Goal: Task Accomplishment & Management: Manage account settings

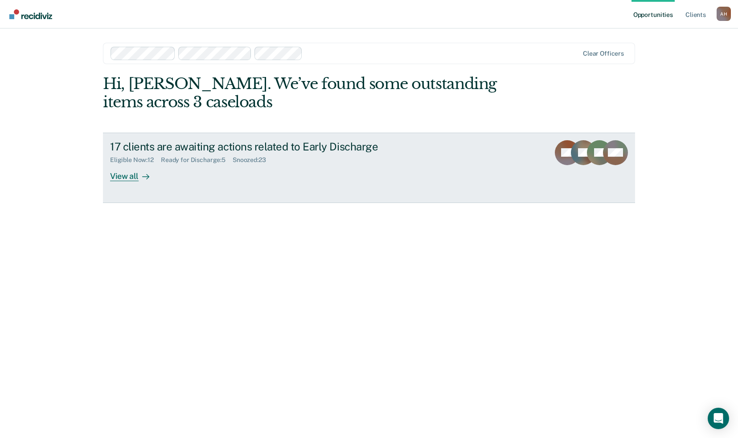
click at [277, 144] on div "17 clients are awaiting actions related to Early Discharge" at bounding box center [266, 146] width 313 height 13
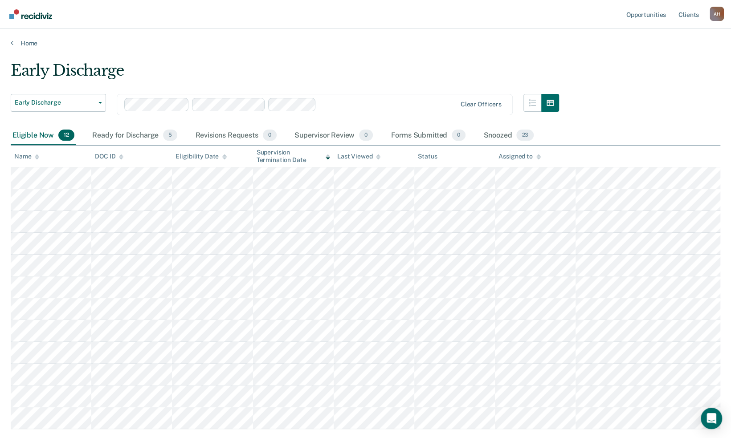
scroll to position [27, 0]
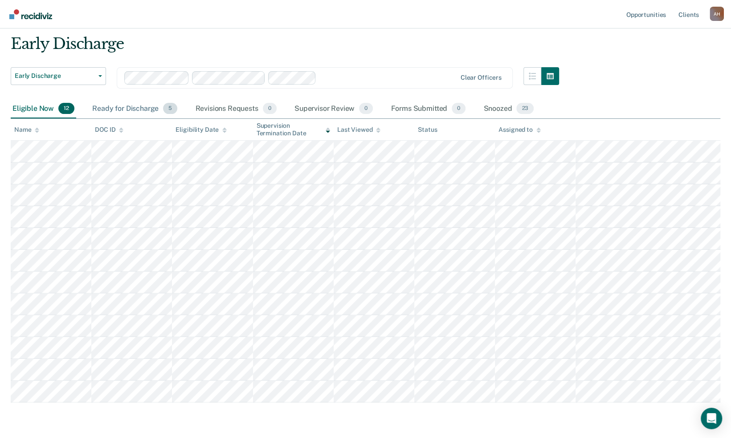
click at [141, 109] on div "Ready for Discharge 5" at bounding box center [134, 109] width 89 height 20
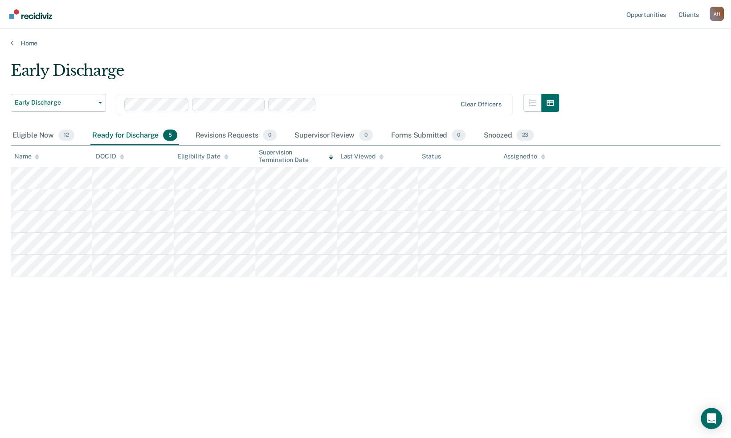
scroll to position [0, 0]
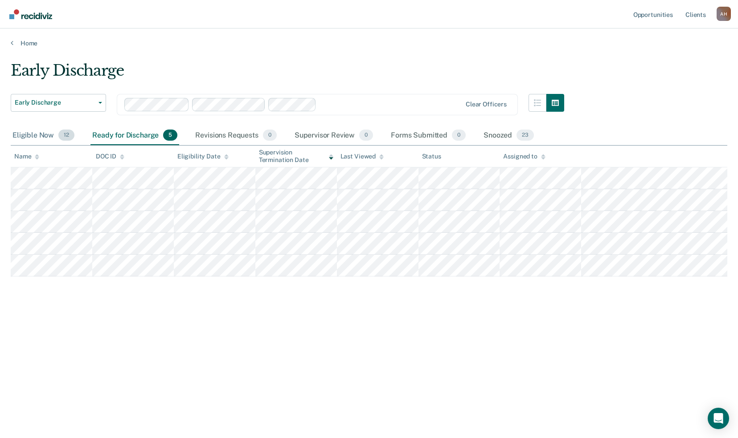
click at [38, 140] on div "Eligible Now 12" at bounding box center [43, 136] width 65 height 20
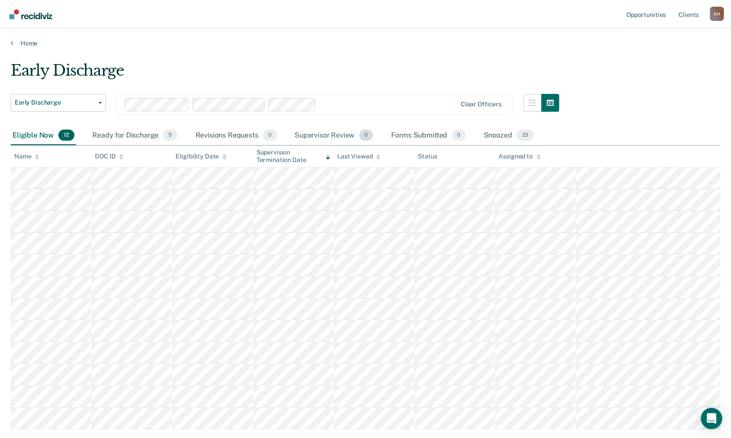
click at [338, 135] on div "Supervisor Review 0" at bounding box center [334, 136] width 82 height 20
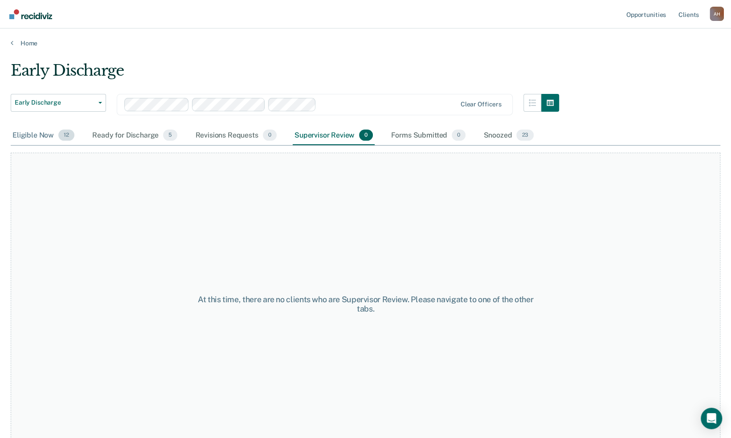
click at [49, 135] on div "Eligible Now 12" at bounding box center [43, 136] width 65 height 20
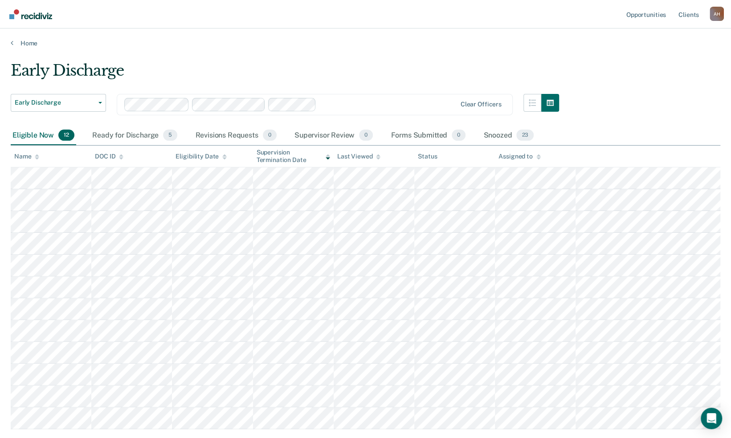
scroll to position [55, 0]
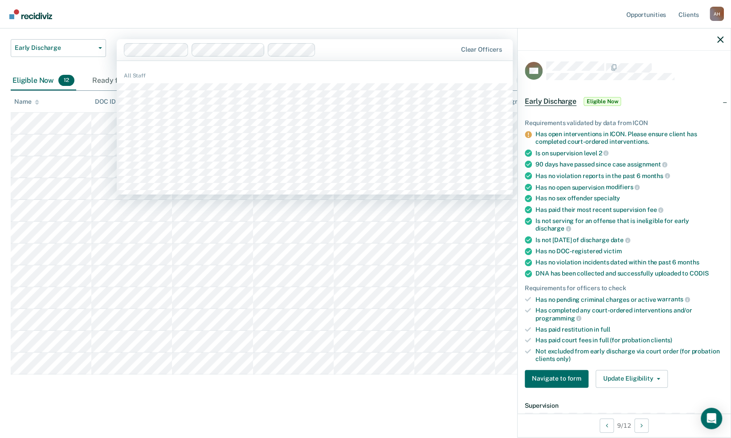
click at [437, 57] on div "Clear officers" at bounding box center [315, 49] width 396 height 21
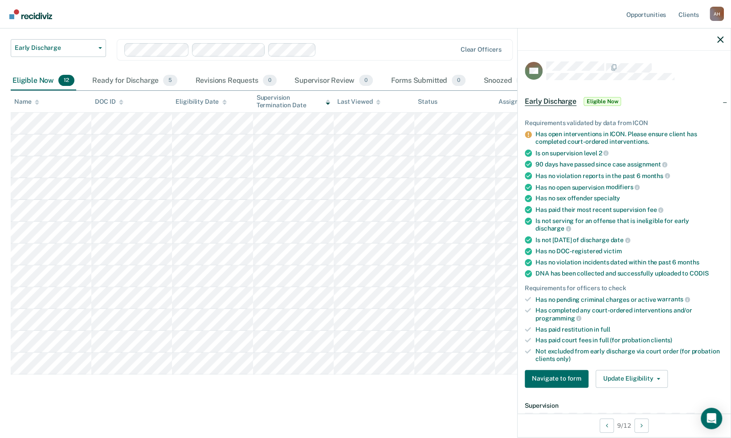
click at [161, 387] on div "Early Discharge Early Discharge Early Discharge Clear officers Eligible Now 12 …" at bounding box center [365, 204] width 709 height 394
click at [440, 414] on main "Early Discharge Early Discharge Early Discharge Clear officers Eligible Now 12 …" at bounding box center [365, 216] width 731 height 444
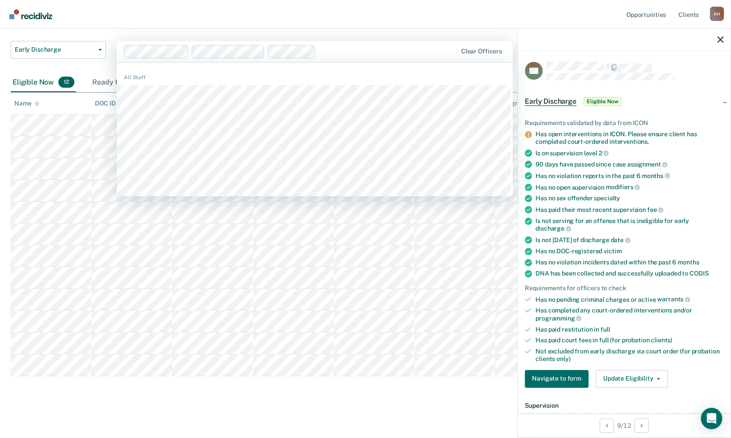
click at [189, 27] on nav "Opportunities Client s [PERSON_NAME] A H Profile How it works Log Out" at bounding box center [365, 14] width 717 height 28
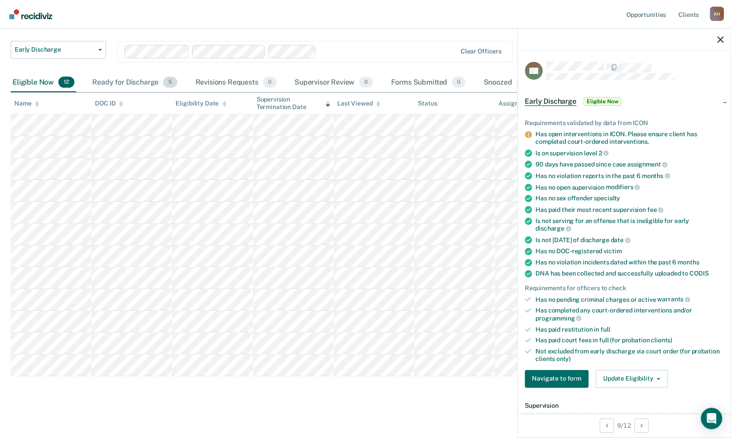
click at [139, 80] on div "Ready for Discharge 5" at bounding box center [134, 83] width 89 height 20
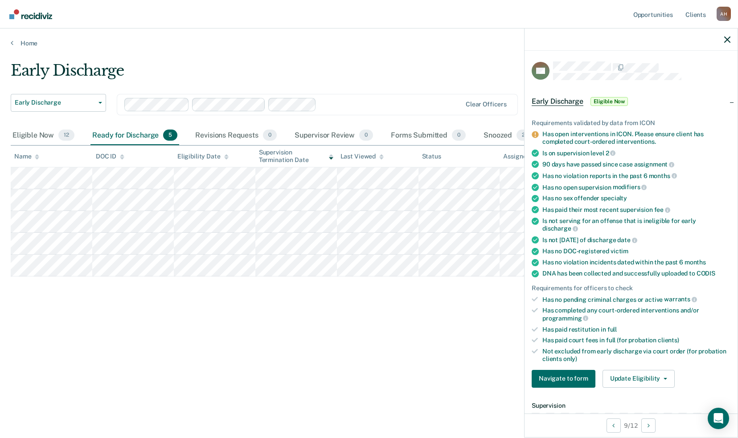
click at [139, 80] on div "Early Discharge" at bounding box center [287, 73] width 553 height 25
click at [344, 132] on div "Supervisor Review 0" at bounding box center [334, 136] width 82 height 20
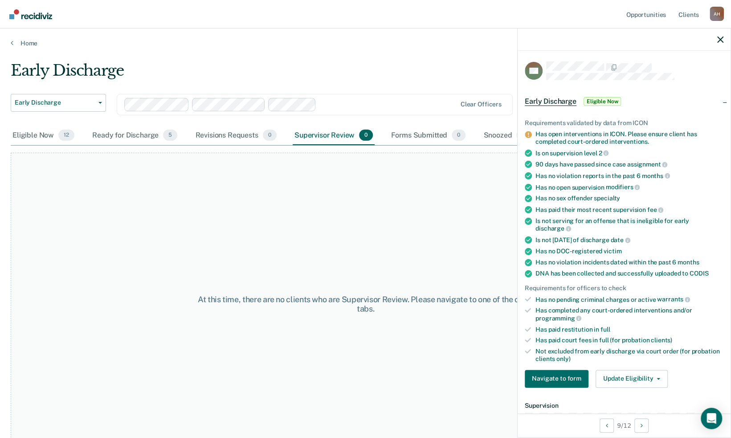
scroll to position [1, 0]
click at [503, 132] on div "Snoozed 23" at bounding box center [508, 135] width 54 height 20
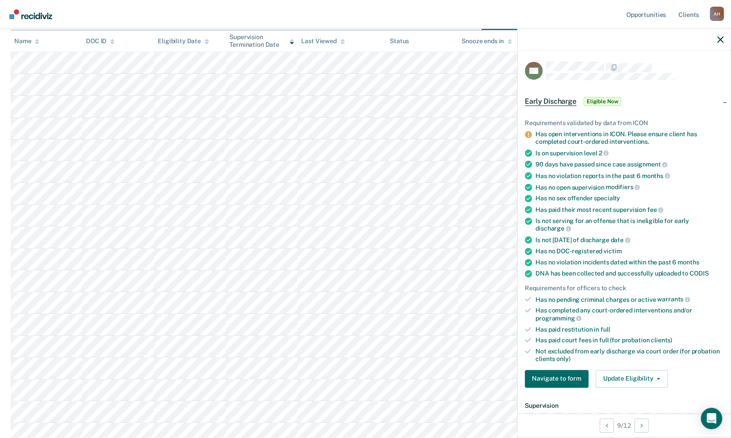
scroll to position [171, 0]
click at [719, 39] on icon "button" at bounding box center [720, 40] width 6 height 6
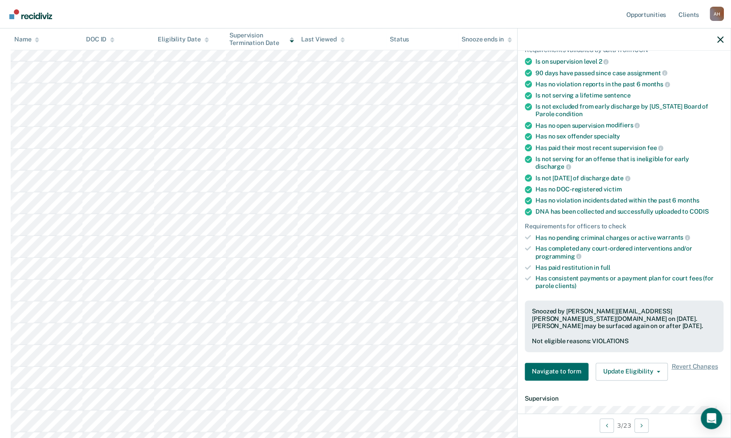
scroll to position [0, 0]
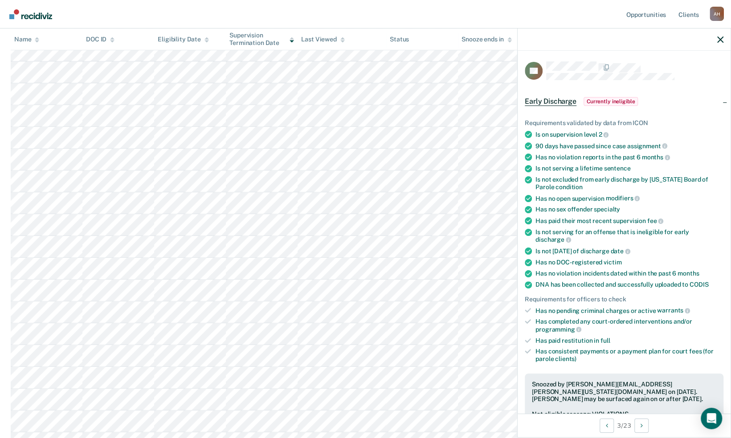
click at [512, 8] on nav "Opportunities Client s [PERSON_NAME] A H Profile How it works Log Out" at bounding box center [365, 14] width 717 height 28
click at [476, 30] on th "Snooze ends in" at bounding box center [494, 40] width 72 height 22
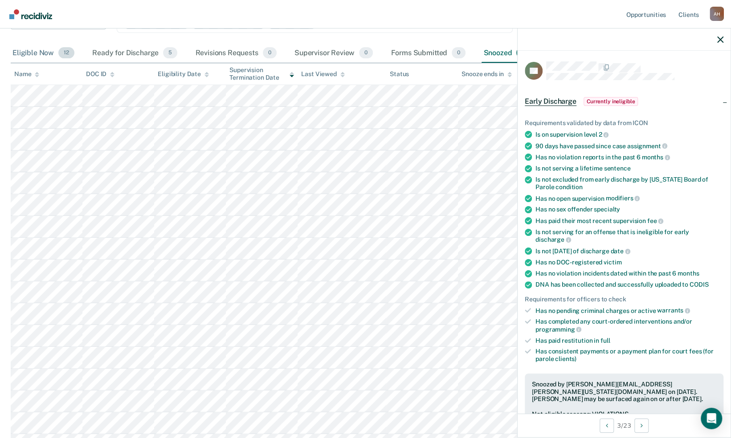
click at [45, 56] on div "Eligible Now 12" at bounding box center [43, 54] width 65 height 20
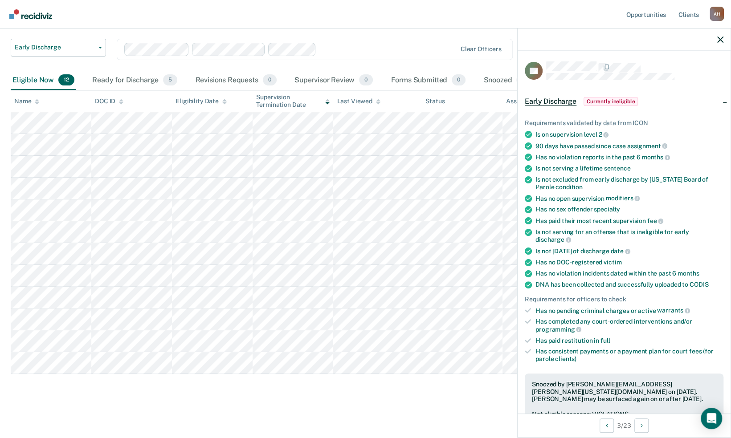
scroll to position [55, 0]
click at [437, 49] on div at bounding box center [388, 50] width 136 height 10
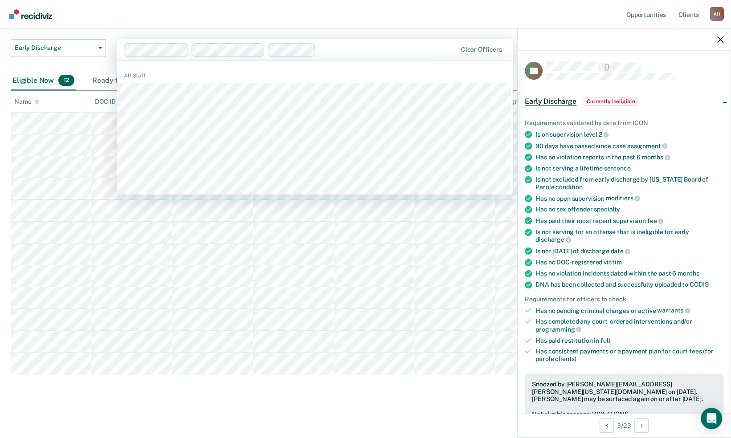
click at [441, 32] on div "Early Discharge Early Discharge Early Discharge 512 results available. Use Up a…" at bounding box center [285, 39] width 548 height 65
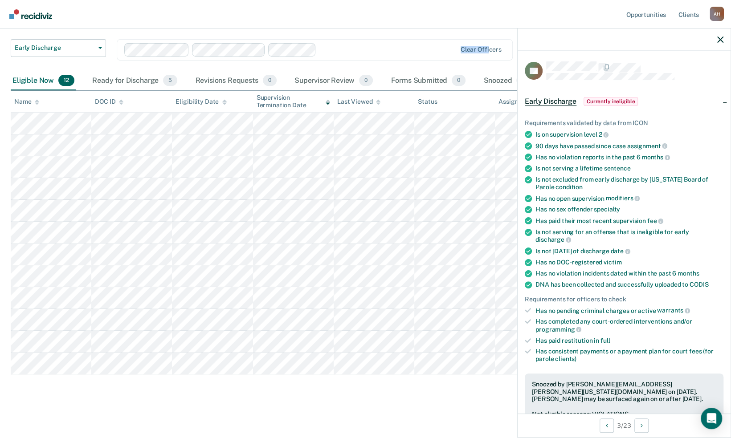
drag, startPoint x: 494, startPoint y: 65, endPoint x: 466, endPoint y: 66, distance: 27.6
click at [466, 66] on div "Early Discharge Early Discharge Clear officers" at bounding box center [285, 55] width 548 height 32
click at [718, 43] on icon "button" at bounding box center [720, 40] width 6 height 6
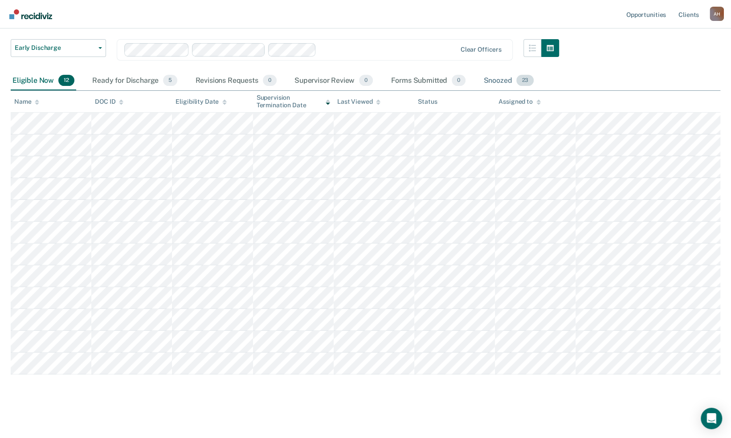
click at [521, 82] on span "23" at bounding box center [524, 81] width 17 height 12
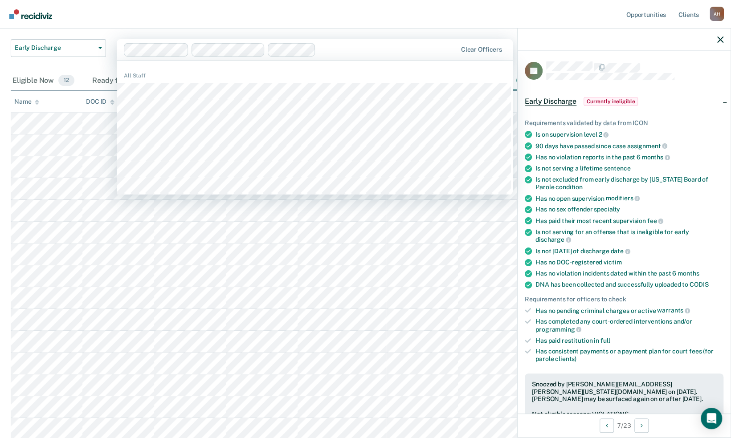
click at [489, 57] on div "Clear officers" at bounding box center [315, 49] width 396 height 21
click at [429, 19] on nav "Opportunities Client s [PERSON_NAME] A H Profile How it works Log Out" at bounding box center [365, 14] width 717 height 28
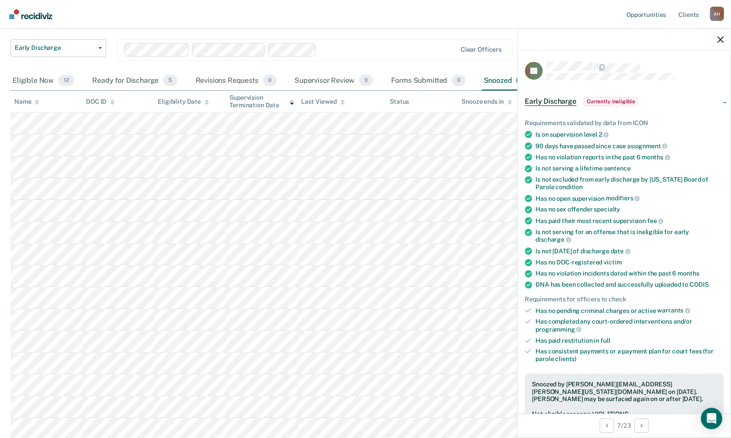
click at [719, 34] on div at bounding box center [624, 40] width 213 height 22
click at [719, 41] on icon "button" at bounding box center [720, 40] width 6 height 6
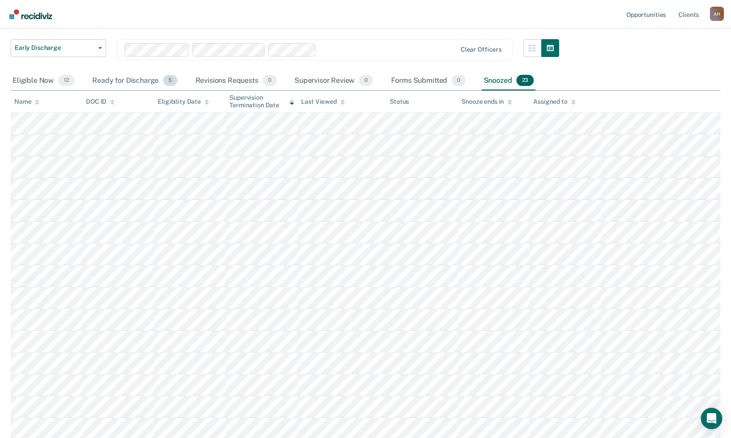
click at [129, 79] on div "Ready for Discharge 5" at bounding box center [134, 81] width 89 height 20
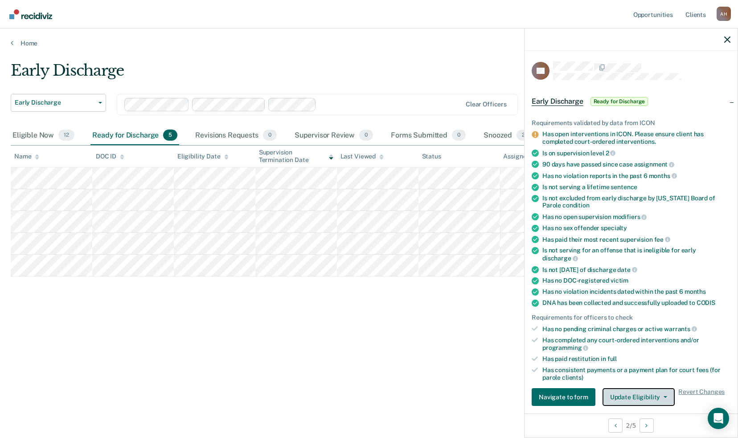
click at [666, 393] on button "Update Eligibility" at bounding box center [638, 397] width 72 height 18
click at [424, 375] on div "Early Discharge Early Discharge Early Discharge Clear officers Eligible Now 12 …" at bounding box center [369, 230] width 716 height 338
click at [659, 391] on button "Update Eligibility" at bounding box center [638, 397] width 72 height 18
click at [696, 388] on span "Revert Changes" at bounding box center [701, 397] width 46 height 18
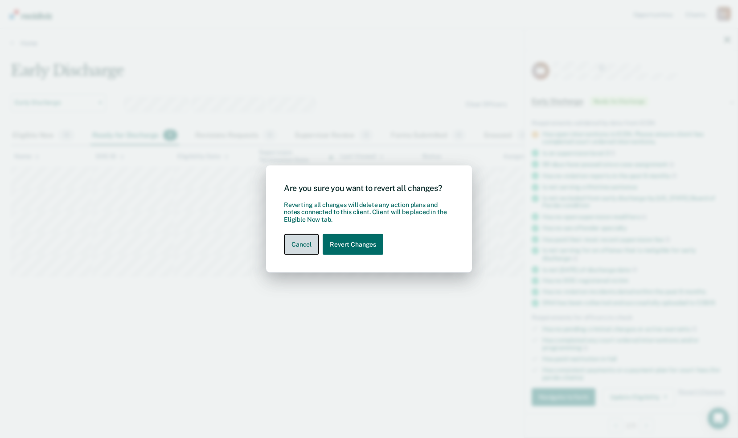
click at [304, 245] on button "Cancel" at bounding box center [301, 244] width 35 height 21
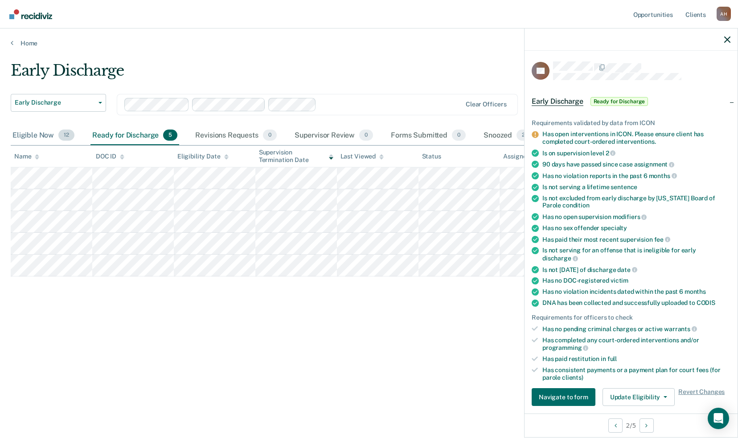
click at [46, 134] on div "Eligible Now 12" at bounding box center [43, 136] width 65 height 20
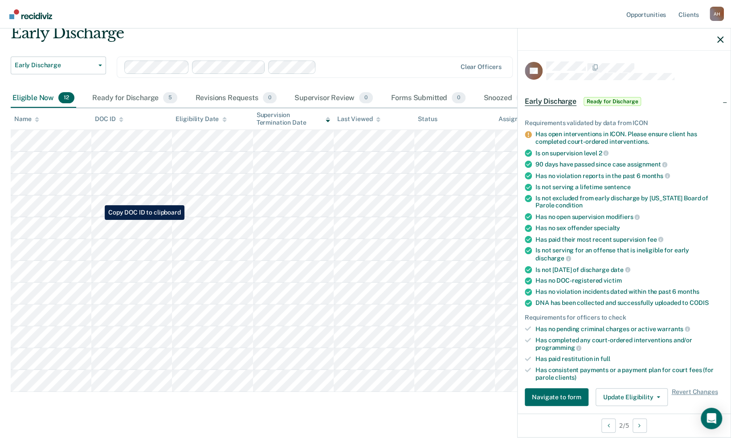
scroll to position [38, 0]
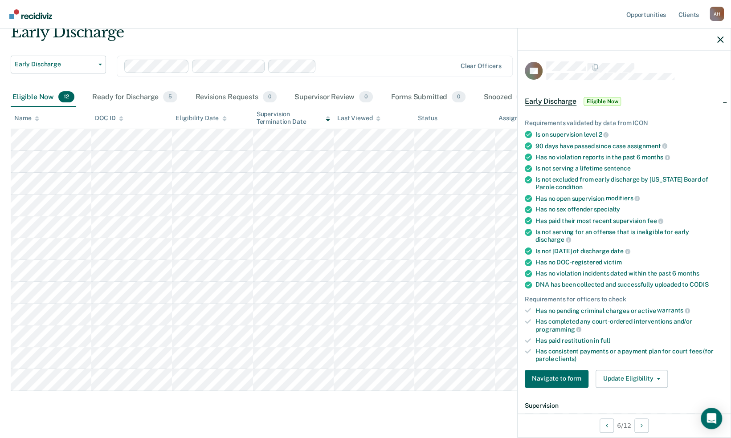
click at [548, 318] on div "Has completed any court-ordered interventions and/or programming" at bounding box center [629, 325] width 188 height 15
click at [622, 371] on button "Update Eligibility" at bounding box center [631, 379] width 72 height 18
click at [397, 26] on nav "Opportunities Client s [PERSON_NAME] A H Profile How it works Log Out" at bounding box center [365, 14] width 717 height 28
click at [445, 68] on div at bounding box center [388, 66] width 136 height 10
click at [261, 416] on div "Early Discharge Early Discharge Early Discharge Clear officers Eligible Now 12 …" at bounding box center [365, 220] width 709 height 394
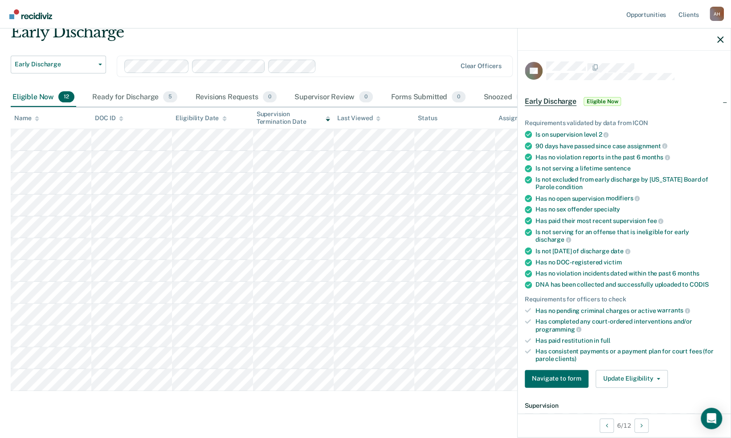
click at [520, 378] on div "Requirements validated by data from ICON Is on supervision level 2 90 days have…" at bounding box center [624, 250] width 213 height 290
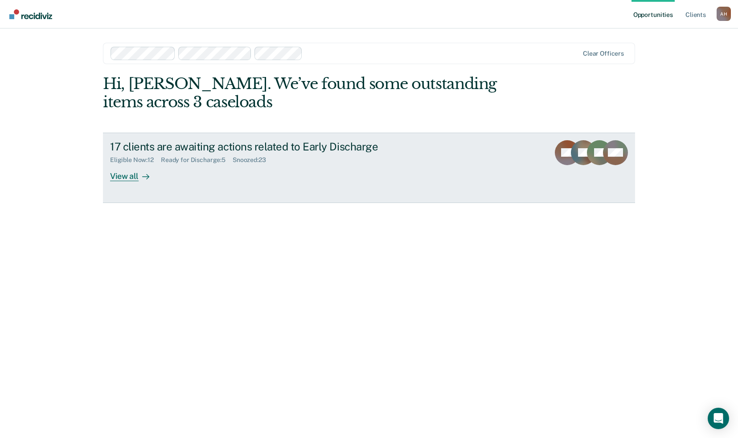
click at [146, 144] on div "17 clients are awaiting actions related to Early Discharge" at bounding box center [266, 146] width 313 height 13
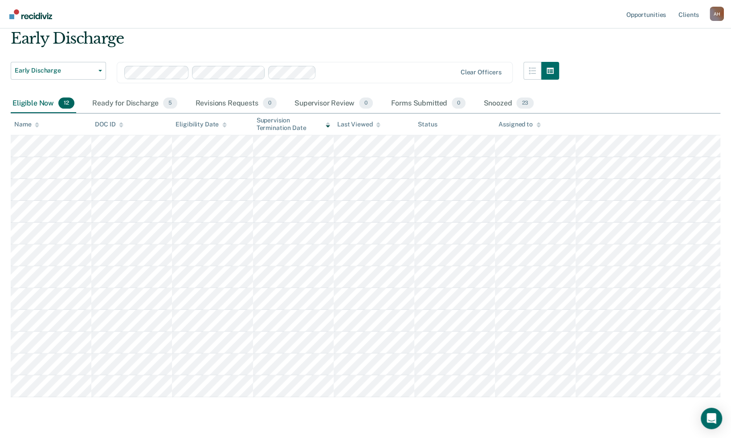
scroll to position [33, 0]
drag, startPoint x: 146, startPoint y: 144, endPoint x: 126, endPoint y: 103, distance: 46.0
click at [126, 103] on div "Ready for Discharge 5" at bounding box center [134, 103] width 89 height 20
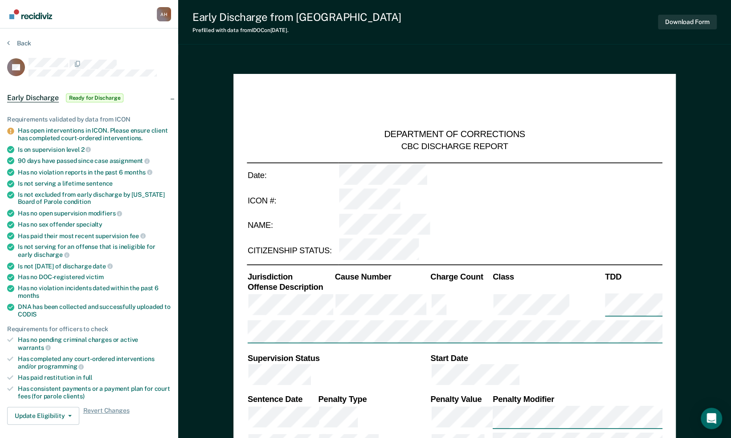
type textarea "x"
click at [126, 20] on nav "[PERSON_NAME] A H Profile How it works Log Out" at bounding box center [89, 14] width 164 height 28
click at [117, 4] on nav "[PERSON_NAME] A H Profile How it works Log Out" at bounding box center [89, 14] width 164 height 28
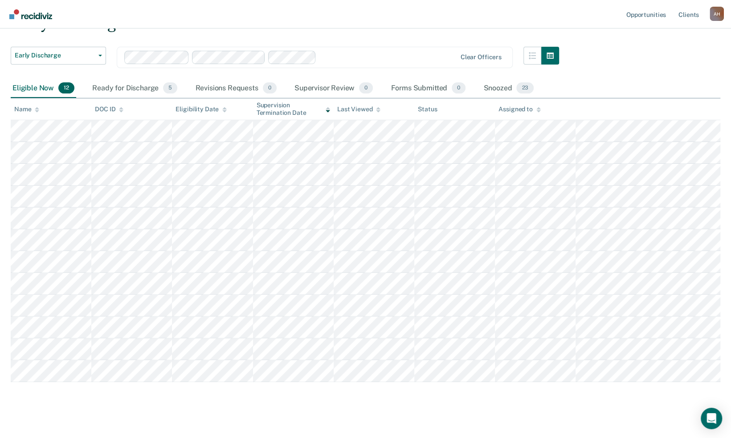
scroll to position [49, 0]
click at [144, 88] on div "Ready for Discharge 5" at bounding box center [134, 87] width 89 height 20
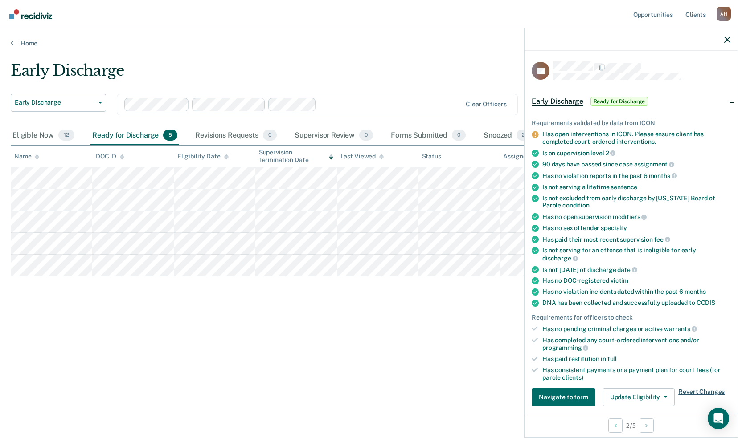
click at [696, 388] on span "Revert Changes" at bounding box center [701, 397] width 46 height 18
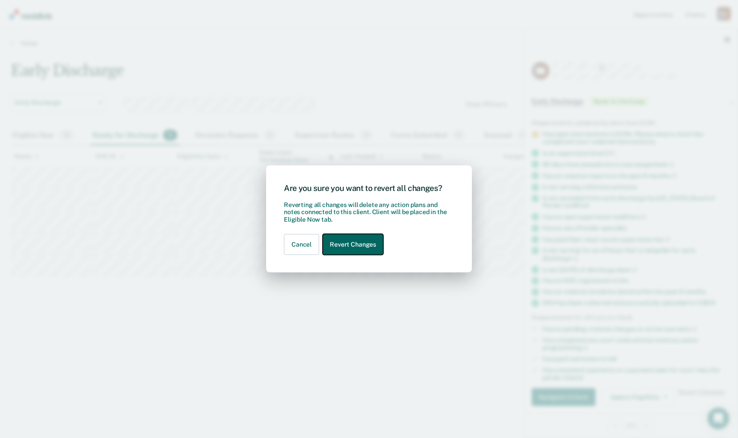
click at [351, 243] on button "Revert Changes" at bounding box center [352, 244] width 61 height 21
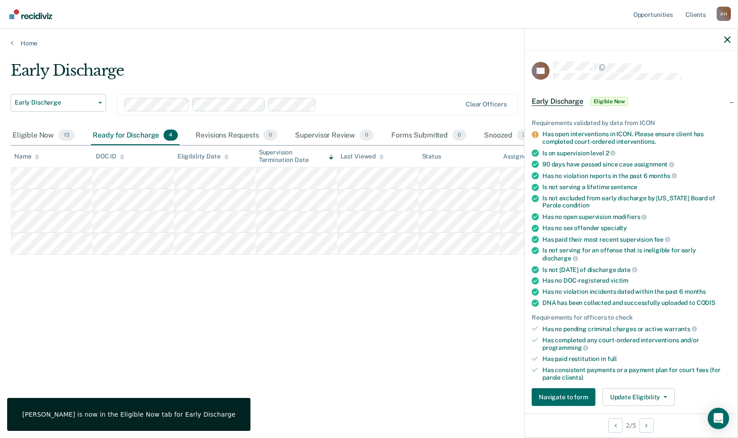
click at [264, 313] on div "Early Discharge Early Discharge Early Discharge Clear officers Eligible Now 13 …" at bounding box center [369, 216] width 716 height 310
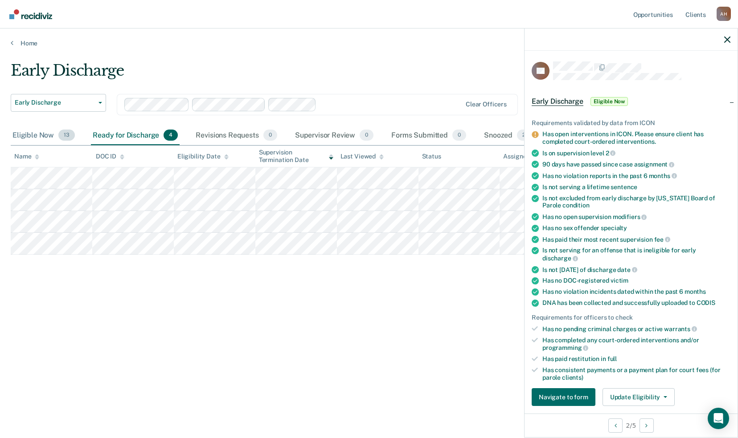
click at [38, 138] on div "Eligible Now 13" at bounding box center [44, 136] width 66 height 20
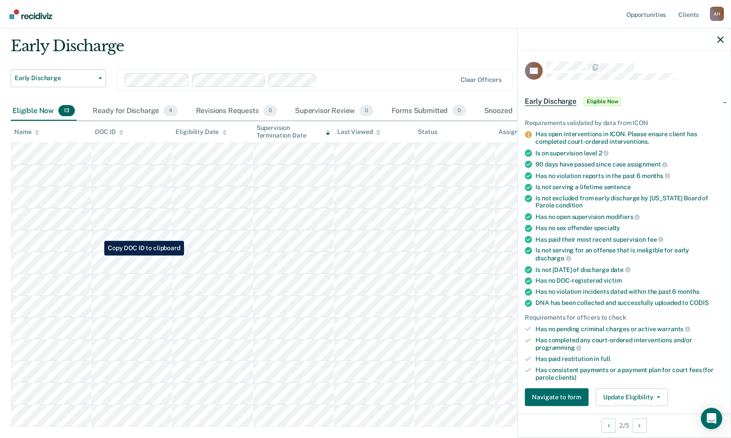
scroll to position [58, 0]
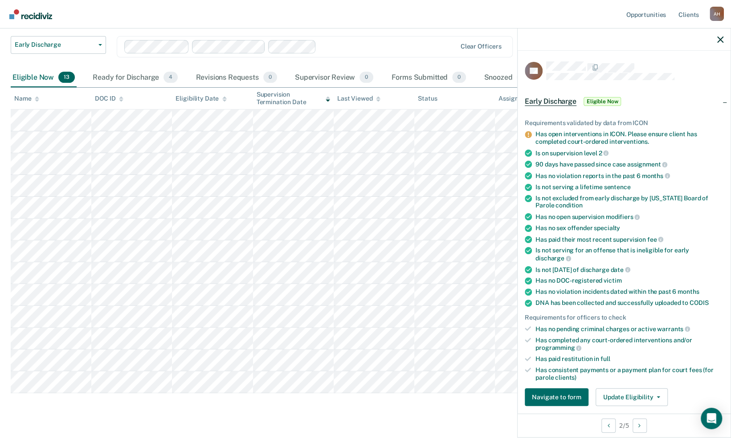
click at [274, 18] on nav "Opportunities Client s [PERSON_NAME] A H Profile How it works Log Out" at bounding box center [365, 14] width 717 height 28
click at [430, 412] on div "Early Discharge Early Discharge Early Discharge Clear officers Eligible Now 13 …" at bounding box center [365, 212] width 709 height 416
click at [408, 65] on div "Early Discharge Early Discharge Clear officers" at bounding box center [285, 52] width 548 height 32
click at [719, 40] on icon "button" at bounding box center [720, 40] width 6 height 6
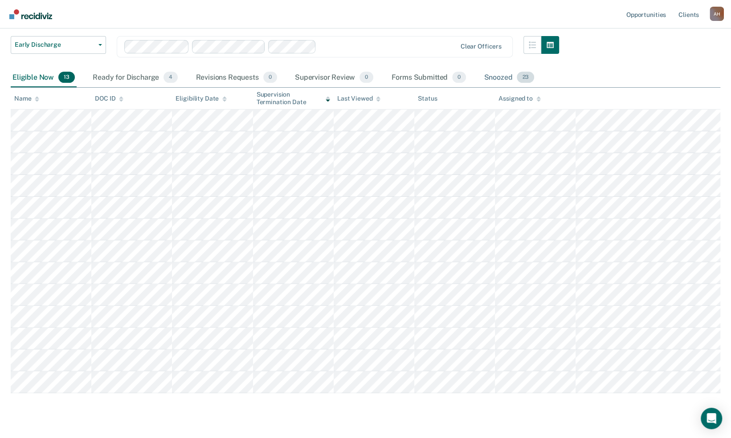
click at [493, 75] on div "Snoozed 23" at bounding box center [509, 78] width 54 height 20
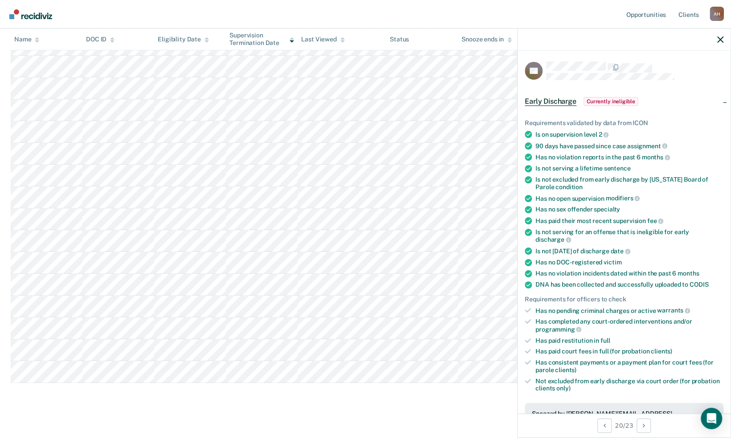
scroll to position [287, 0]
click at [721, 41] on icon "button" at bounding box center [720, 40] width 6 height 6
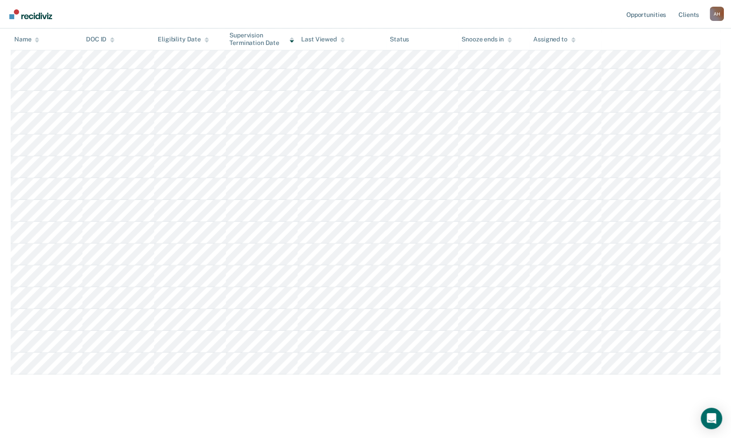
scroll to position [295, 0]
